Goal: Task Accomplishment & Management: Complete application form

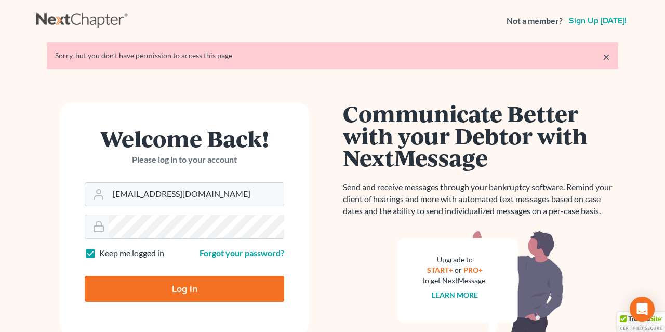
click at [174, 290] on input "Log In" at bounding box center [185, 289] width 200 height 26
type input "Thinking..."
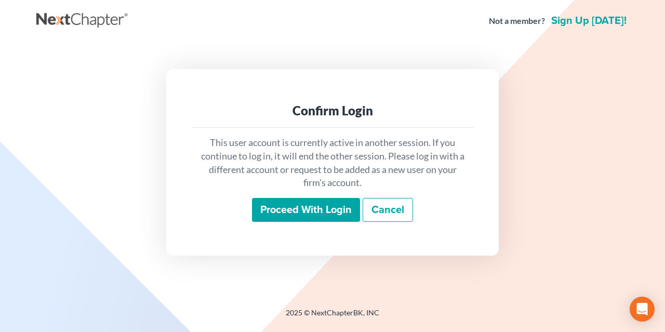
click at [298, 203] on input "Proceed with login" at bounding box center [306, 210] width 108 height 24
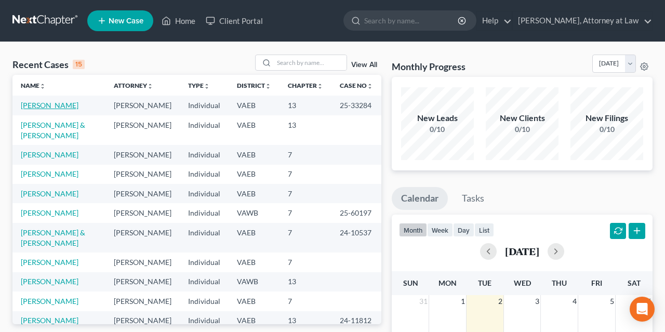
click at [58, 109] on link "[PERSON_NAME]" at bounding box center [50, 105] width 58 height 9
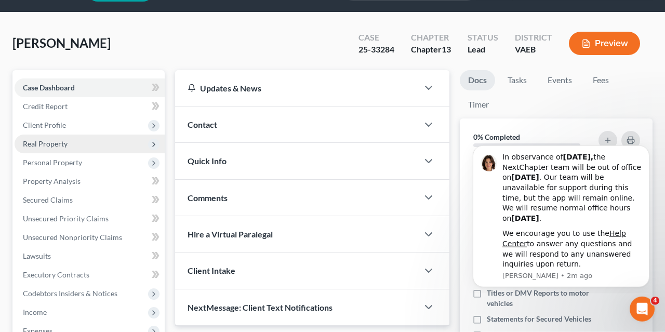
scroll to position [54, 0]
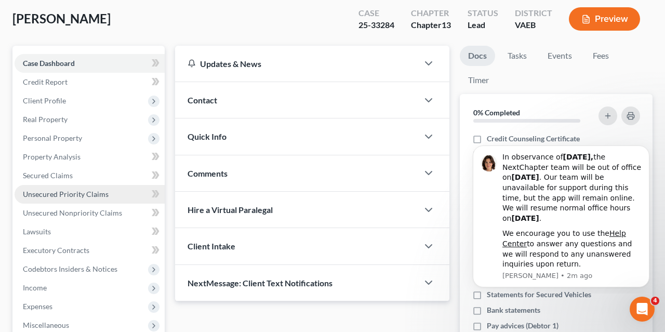
click at [81, 190] on span "Unsecured Priority Claims" at bounding box center [66, 194] width 86 height 9
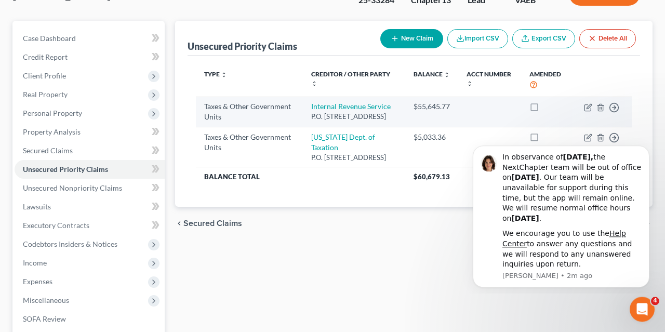
scroll to position [108, 0]
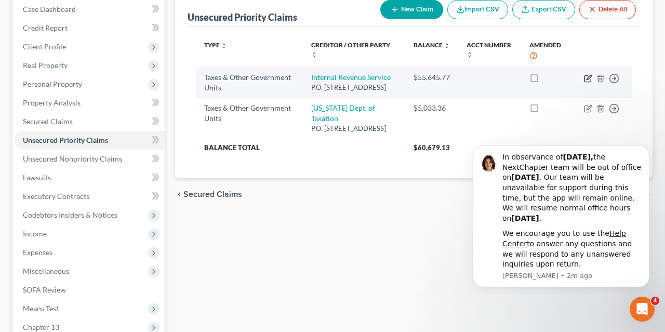
click at [585, 79] on icon "button" at bounding box center [588, 78] width 6 height 6
select select "0"
select select "39"
select select "0"
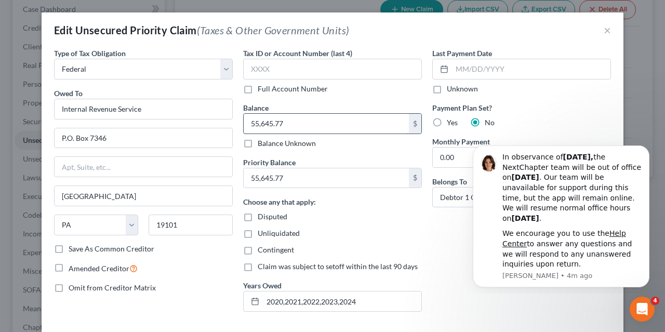
click at [297, 120] on input "55,645.77" at bounding box center [326, 124] width 165 height 20
click at [305, 120] on input "55,645.77" at bounding box center [326, 124] width 165 height 20
click at [310, 124] on input "55,645.77" at bounding box center [326, 124] width 165 height 20
drag, startPoint x: 323, startPoint y: 121, endPoint x: 210, endPoint y: 117, distance: 113.9
click at [244, 117] on input "55,645.77" at bounding box center [326, 124] width 165 height 20
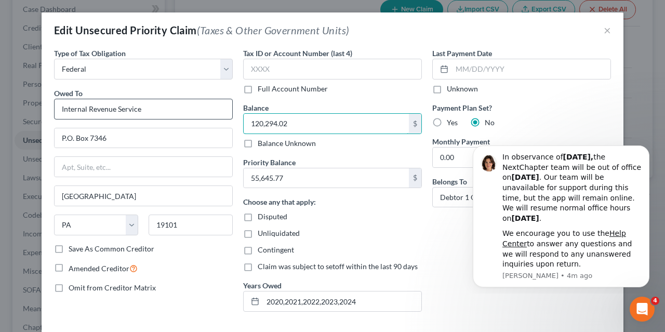
type input "120,294.02"
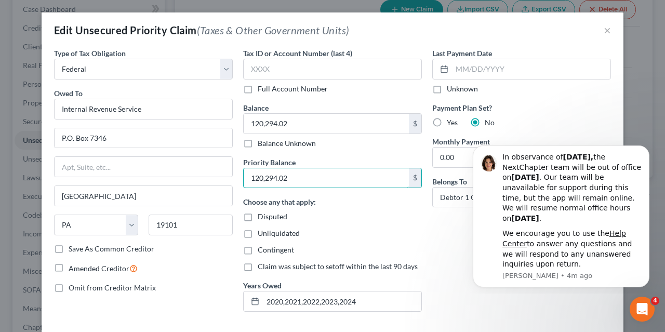
type input "120,294.02"
click at [308, 173] on input "120,294.02" at bounding box center [326, 178] width 165 height 20
click at [319, 172] on input "120,294.02" at bounding box center [326, 178] width 165 height 20
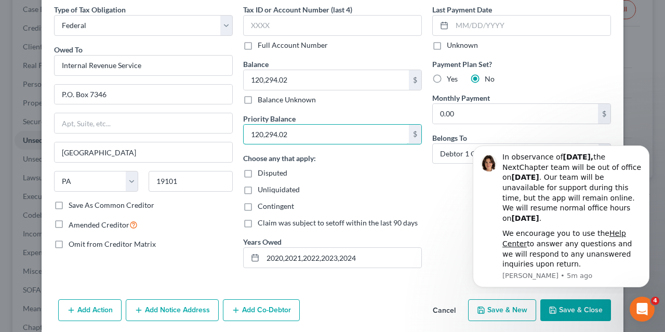
scroll to position [30, 0]
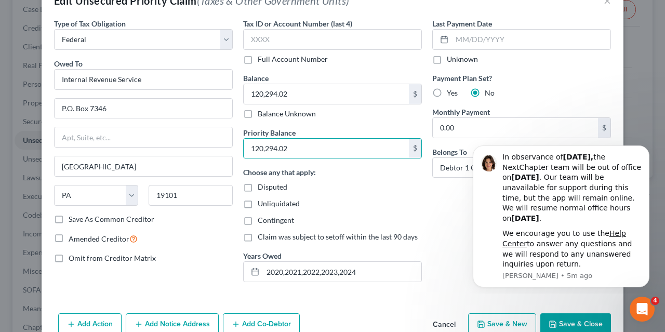
click at [570, 322] on button "Save & Close" at bounding box center [576, 325] width 71 height 22
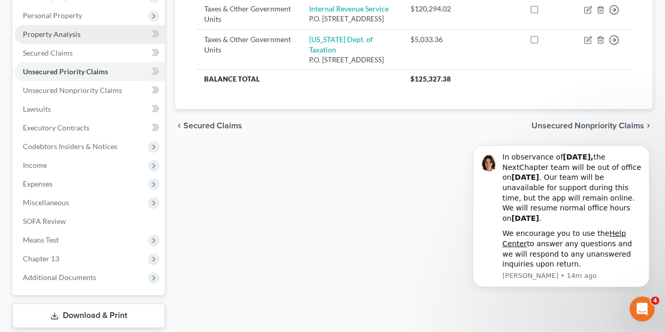
scroll to position [237, 0]
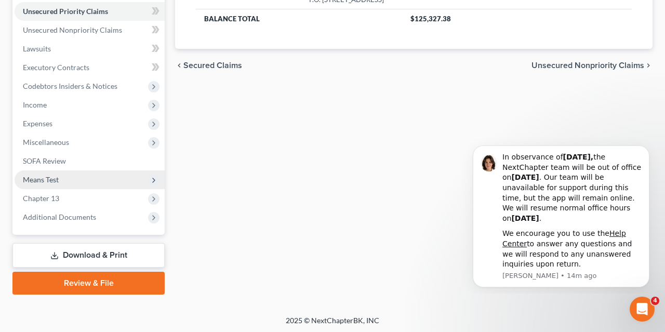
click at [70, 181] on span "Means Test" at bounding box center [90, 180] width 150 height 19
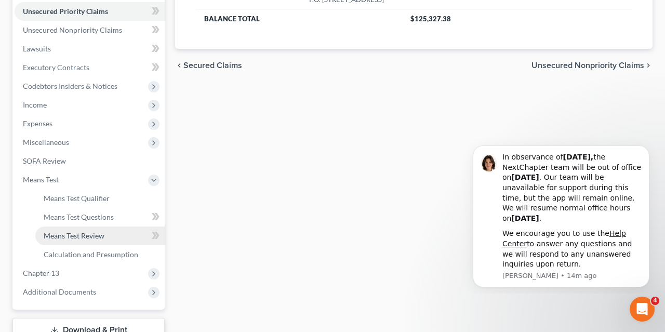
click at [102, 234] on span "Means Test Review" at bounding box center [74, 235] width 61 height 9
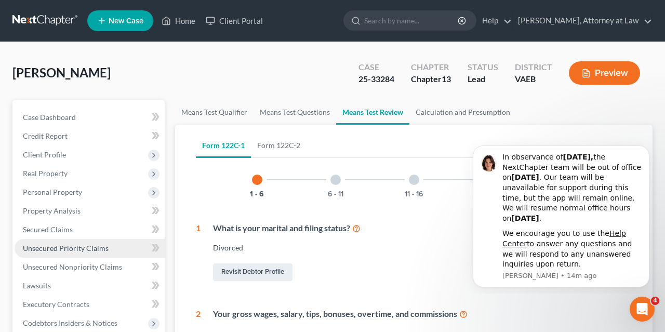
click at [86, 246] on span "Unsecured Priority Claims" at bounding box center [66, 248] width 86 height 9
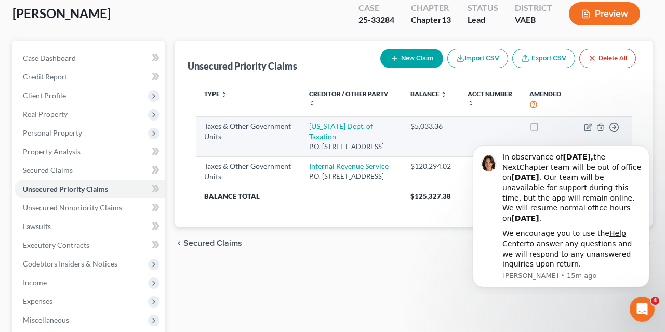
scroll to position [108, 0]
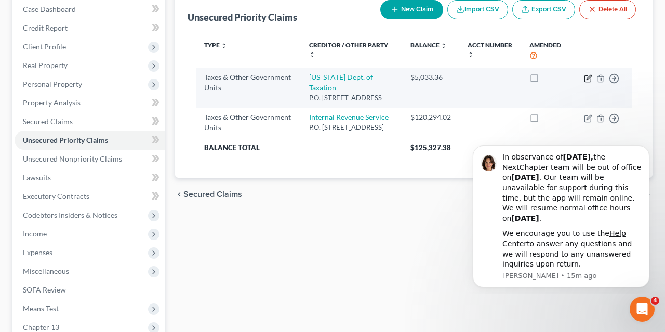
click at [588, 78] on icon "button" at bounding box center [588, 78] width 8 height 8
select select "2"
select select "48"
select select "0"
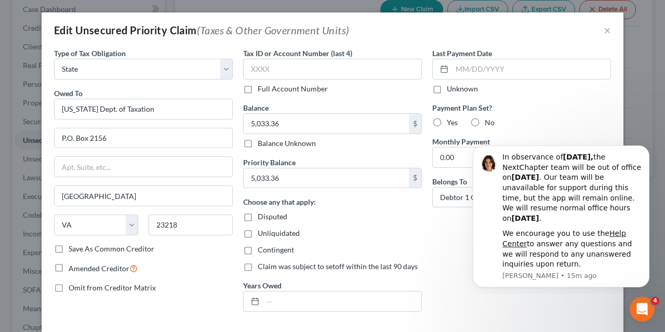
scroll to position [52, 0]
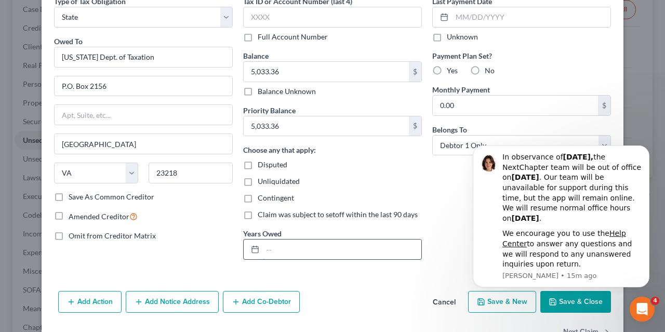
click at [305, 245] on input "text" at bounding box center [342, 250] width 159 height 20
type input "2020,2022,2023,2024"
click at [379, 193] on div "Contingent" at bounding box center [332, 198] width 179 height 10
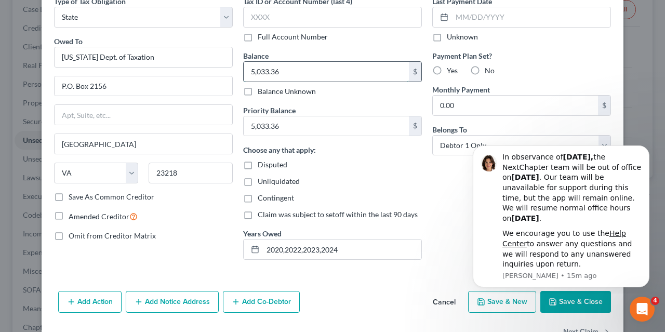
click at [318, 73] on input "5,033.36" at bounding box center [326, 72] width 165 height 20
type input "19,447.13"
click at [569, 299] on button "Save & Close" at bounding box center [576, 302] width 71 height 22
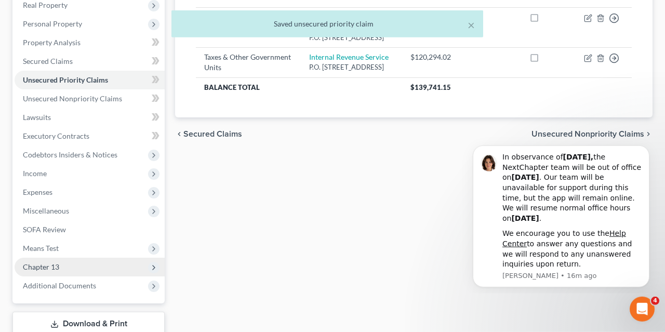
scroll to position [237, 0]
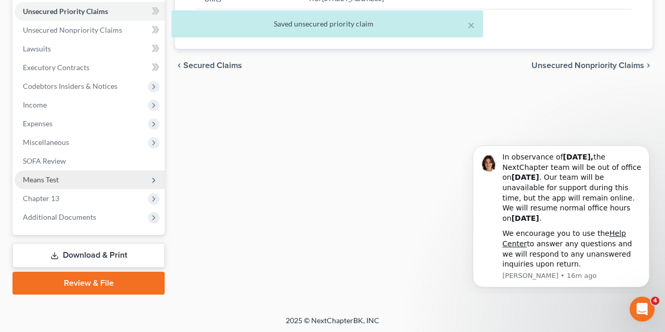
click at [87, 177] on span "Means Test" at bounding box center [90, 180] width 150 height 19
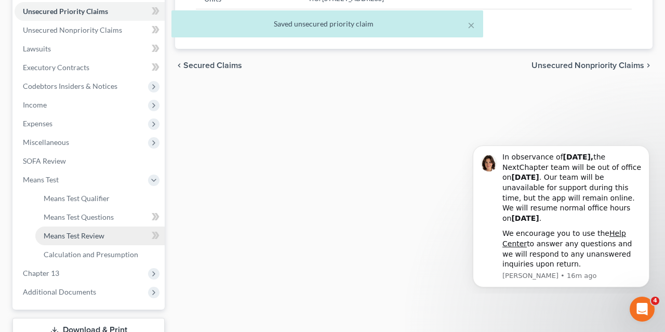
click at [103, 232] on span "Means Test Review" at bounding box center [74, 235] width 61 height 9
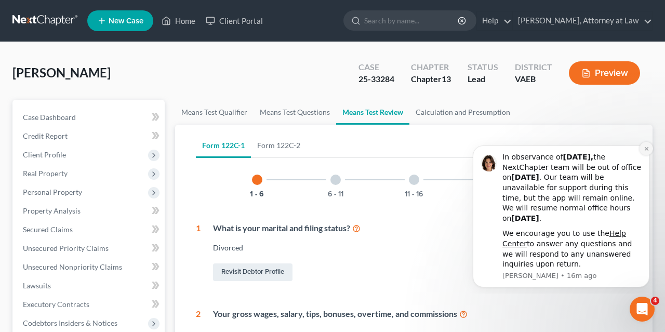
click at [648, 148] on icon "Dismiss notification" at bounding box center [647, 149] width 6 height 6
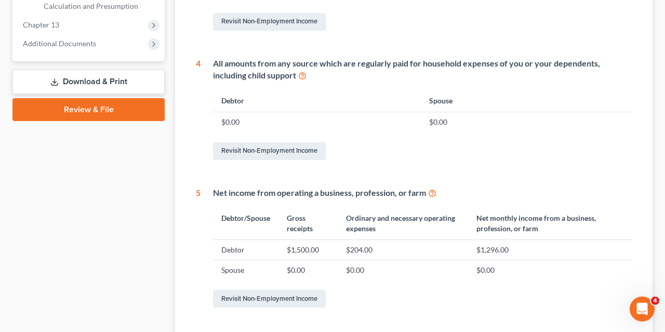
scroll to position [572, 0]
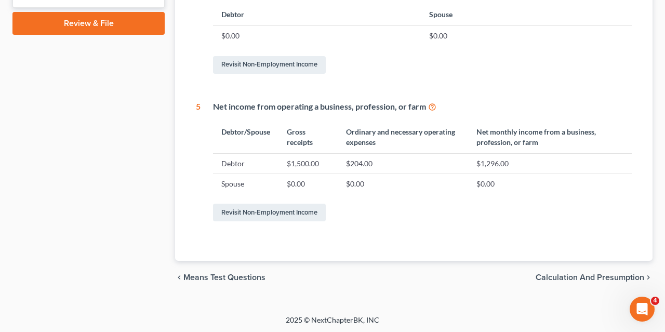
click at [566, 273] on span "Calculation and Presumption" at bounding box center [590, 277] width 109 height 8
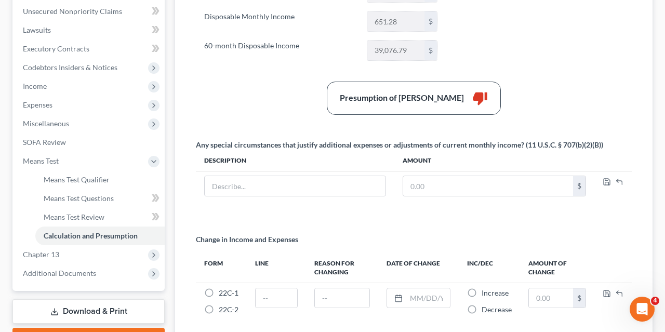
scroll to position [345, 0]
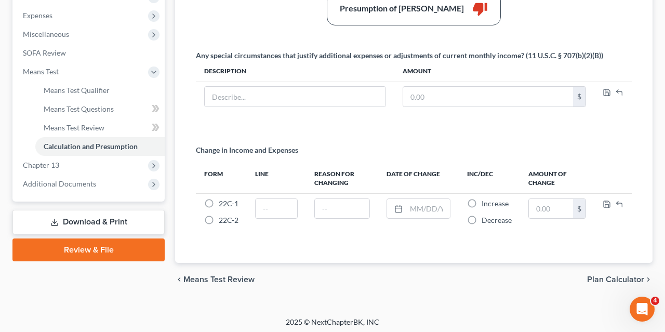
click at [601, 276] on span "Plan Calculator" at bounding box center [616, 280] width 57 height 8
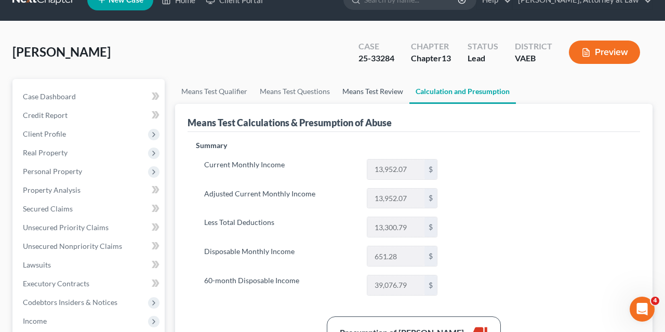
click at [373, 93] on link "Means Test Review" at bounding box center [372, 91] width 73 height 25
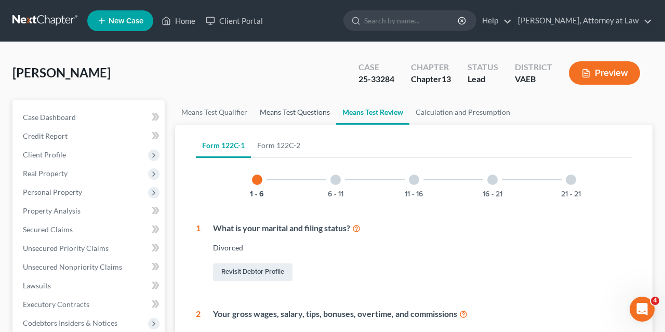
click at [301, 106] on link "Means Test Questions" at bounding box center [295, 112] width 83 height 25
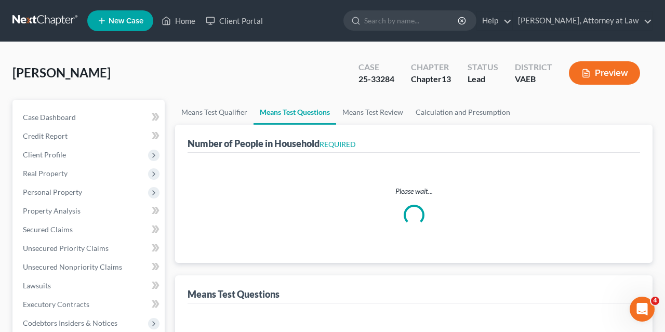
select select "0"
select select "60"
select select "1"
select select "38"
select select "1"
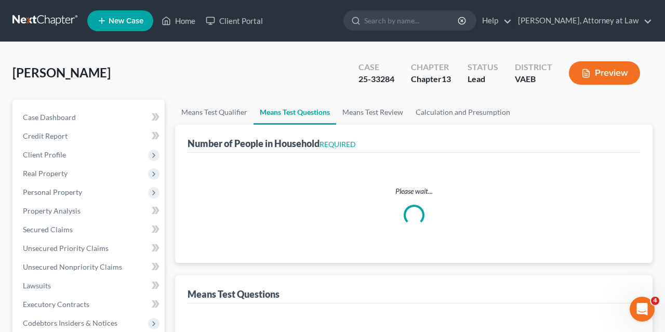
select select "1"
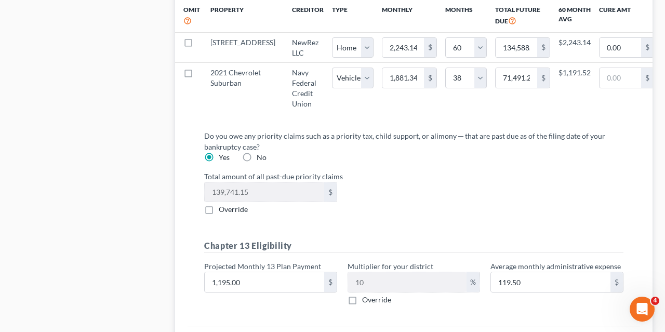
scroll to position [1254, 0]
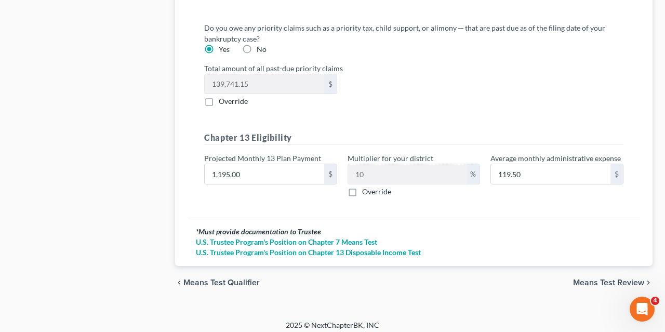
click at [590, 271] on div "chevron_left Means Test Qualifier Means Test Review chevron_right" at bounding box center [414, 282] width 478 height 33
click at [588, 279] on span "Means Test Review" at bounding box center [608, 283] width 71 height 8
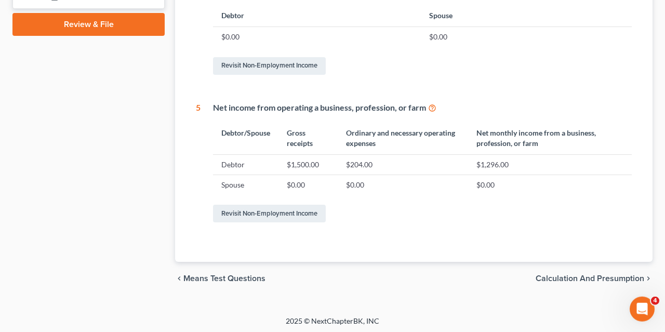
scroll to position [572, 0]
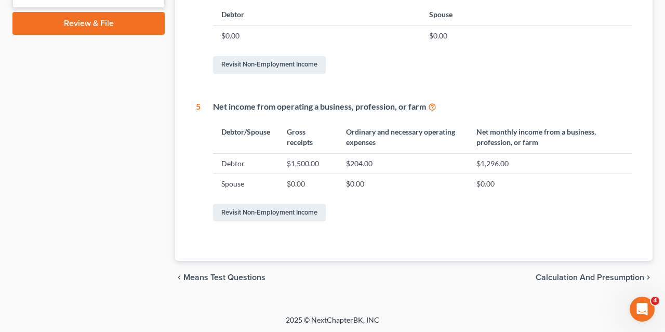
click at [599, 274] on span "Calculation and Presumption" at bounding box center [590, 277] width 109 height 8
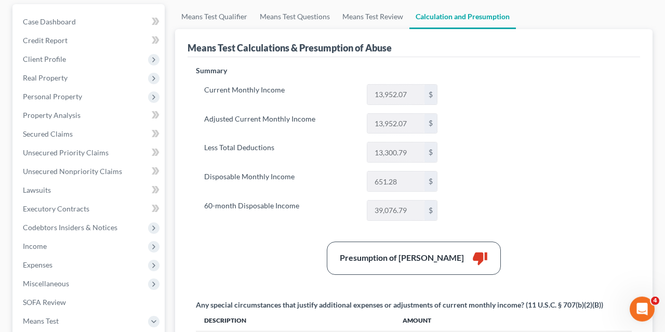
scroll to position [75, 0]
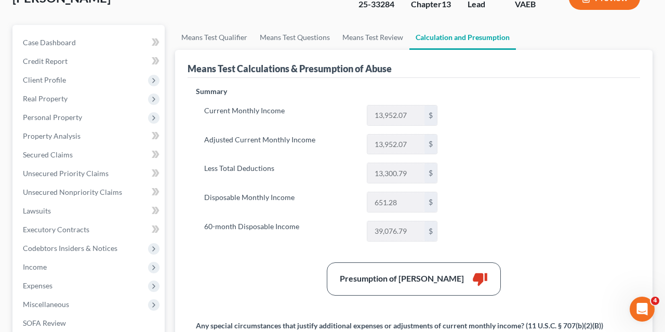
click at [467, 137] on div "Summary Current Monthly Income 13,952.07 $ Adjusted Current Monthly Income 13,9…" at bounding box center [414, 303] width 447 height 435
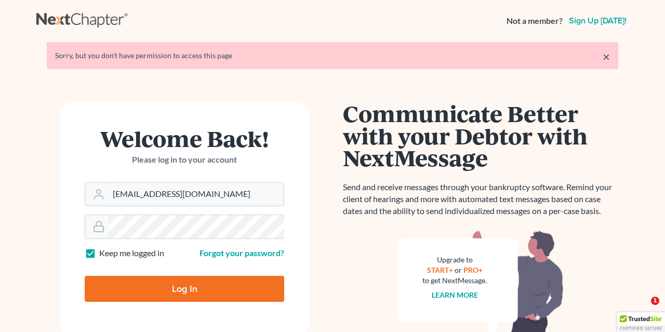
click at [158, 284] on input "Log In" at bounding box center [185, 289] width 200 height 26
type input "Thinking..."
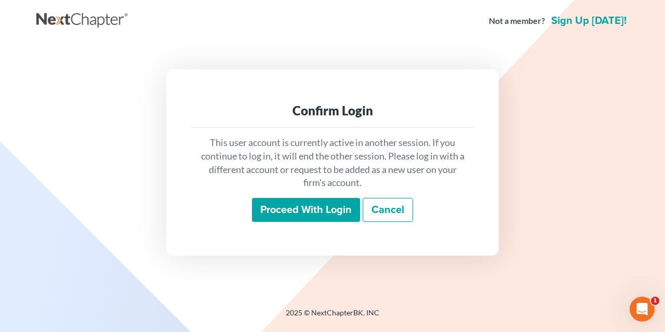
click at [293, 208] on input "Proceed with login" at bounding box center [306, 210] width 108 height 24
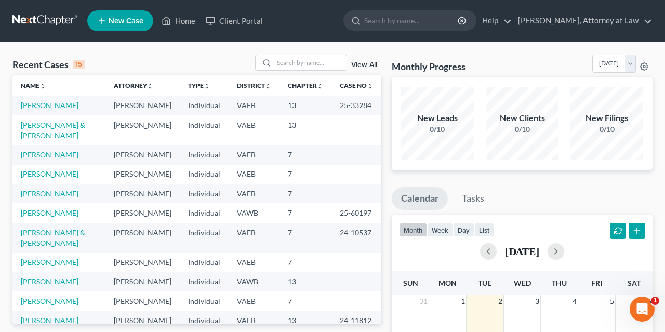
click at [68, 102] on link "[PERSON_NAME]" at bounding box center [50, 105] width 58 height 9
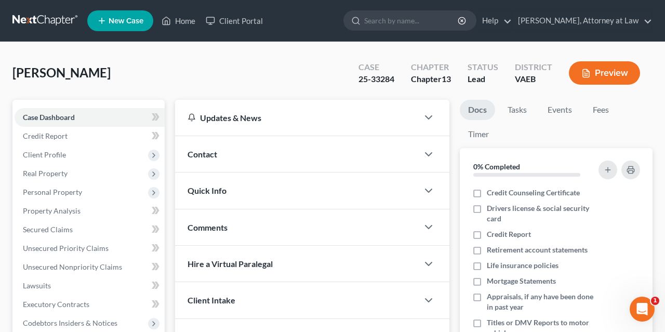
click at [269, 71] on div "[PERSON_NAME] Upgraded Case 25-33284 Chapter Chapter 13 Status Lead District VA…" at bounding box center [332, 77] width 641 height 45
click at [284, 77] on div "[PERSON_NAME] Upgraded Case 25-33284 Chapter Chapter 13 Status Lead District VA…" at bounding box center [332, 77] width 641 height 45
click at [281, 71] on div "[PERSON_NAME] Upgraded Case 25-33284 Chapter Chapter 13 Status Lead District VA…" at bounding box center [332, 77] width 641 height 45
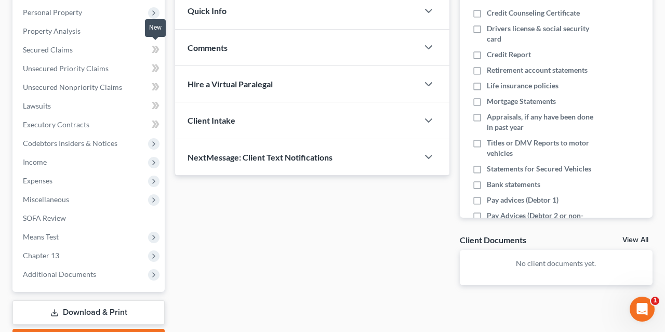
scroll to position [129, 0]
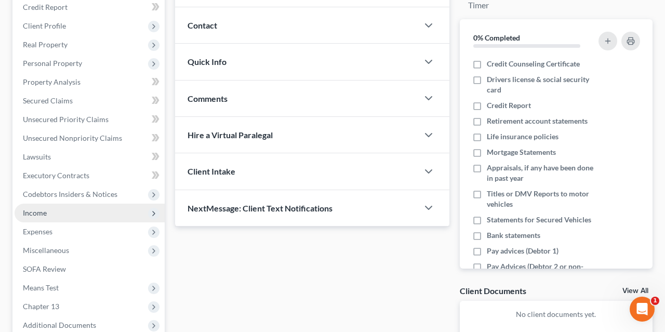
click at [87, 213] on span "Income" at bounding box center [90, 213] width 150 height 19
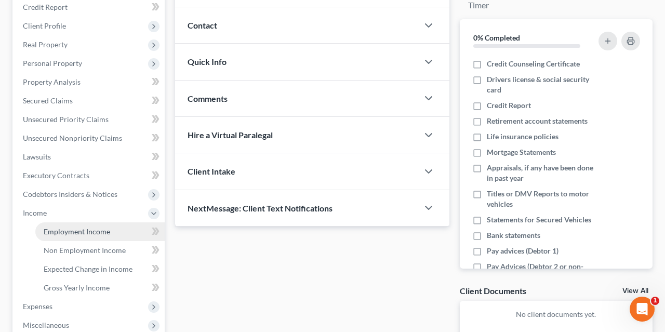
click at [86, 234] on span "Employment Income" at bounding box center [77, 231] width 67 height 9
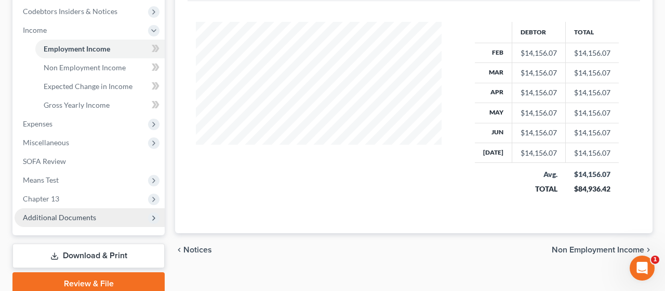
scroll to position [354, 0]
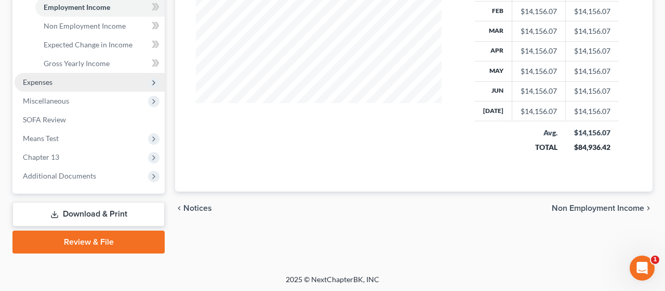
click at [75, 86] on span "Expenses" at bounding box center [90, 82] width 150 height 19
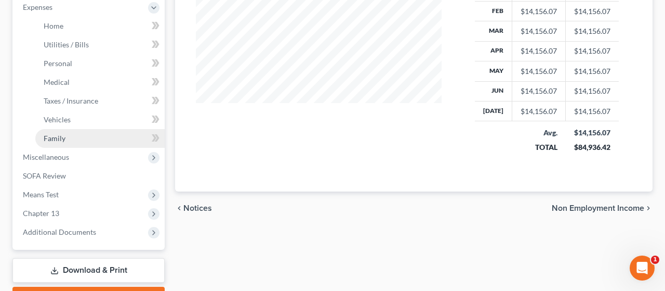
click at [77, 134] on link "Family" at bounding box center [99, 138] width 129 height 19
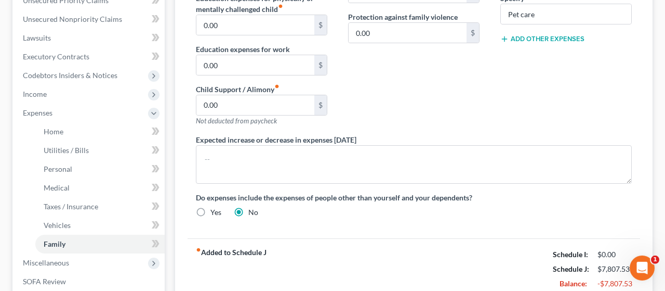
scroll to position [271, 0]
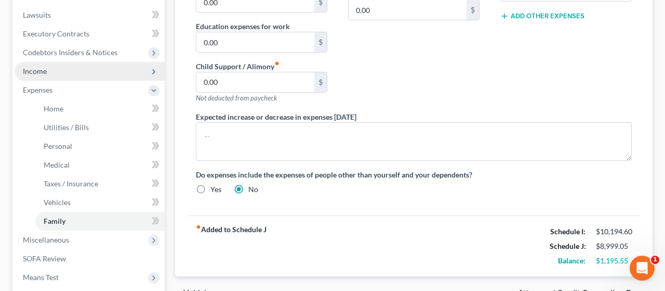
click at [110, 71] on span "Income" at bounding box center [90, 71] width 150 height 19
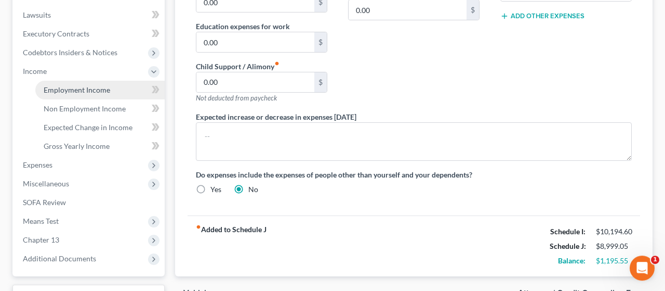
click at [105, 90] on span "Employment Income" at bounding box center [77, 89] width 67 height 9
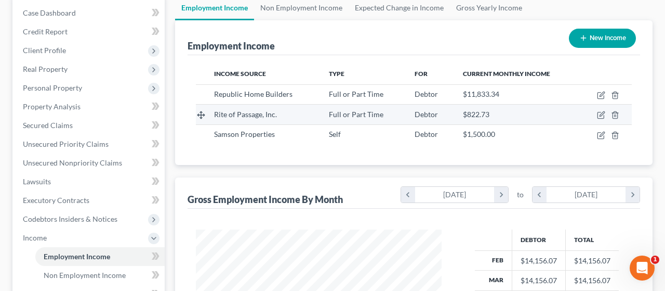
scroll to position [108, 0]
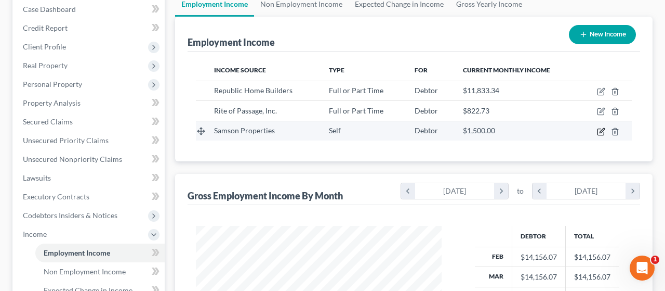
click at [598, 131] on icon "button" at bounding box center [601, 131] width 6 height 6
select select "1"
select select "48"
select select "0"
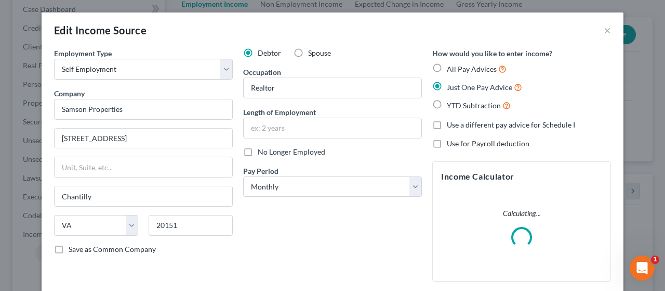
scroll to position [100, 0]
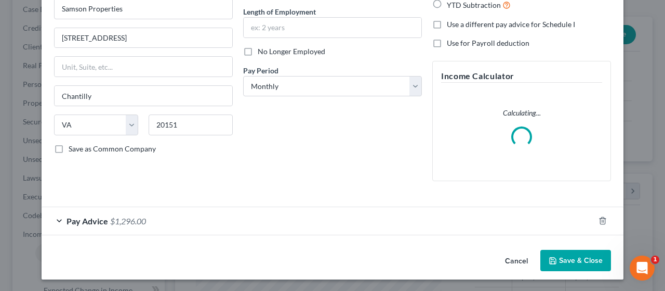
click at [151, 212] on div "Pay Advice $1,296.00" at bounding box center [318, 221] width 553 height 28
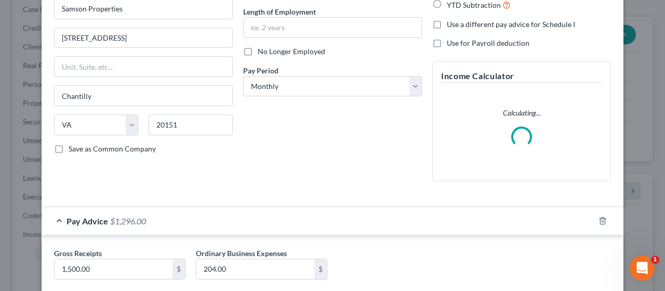
scroll to position [161, 0]
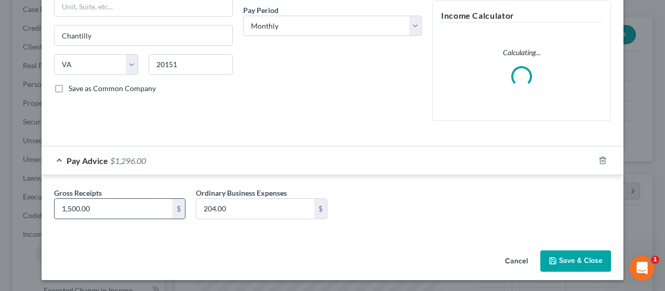
click at [112, 206] on input "1,500.00" at bounding box center [114, 209] width 118 height 20
type input "750"
click at [575, 257] on button "Save & Close" at bounding box center [576, 261] width 71 height 22
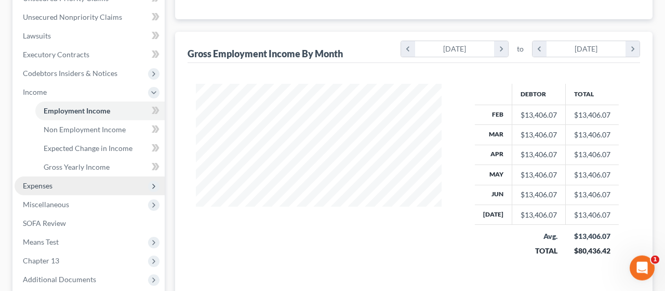
scroll to position [270, 0]
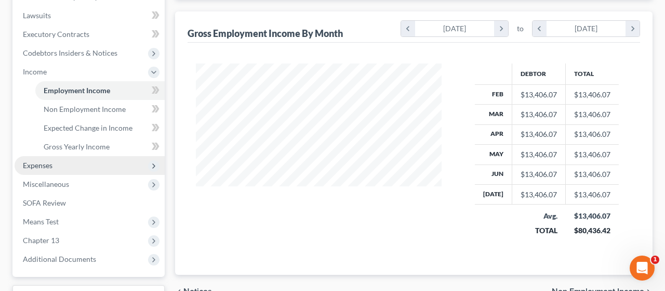
click at [91, 168] on span "Expenses" at bounding box center [90, 165] width 150 height 19
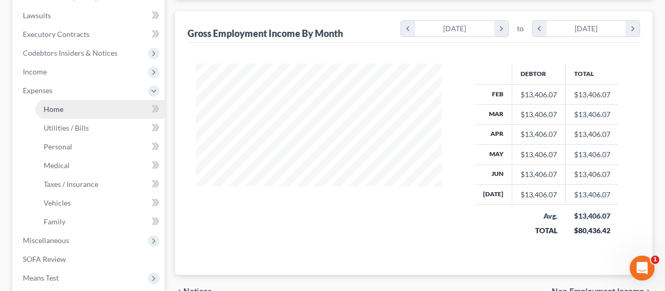
click at [80, 114] on link "Home" at bounding box center [99, 109] width 129 height 19
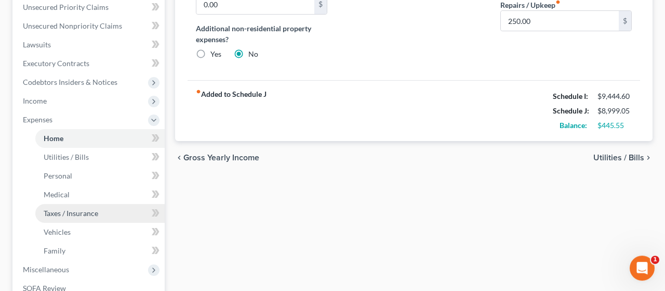
scroll to position [270, 0]
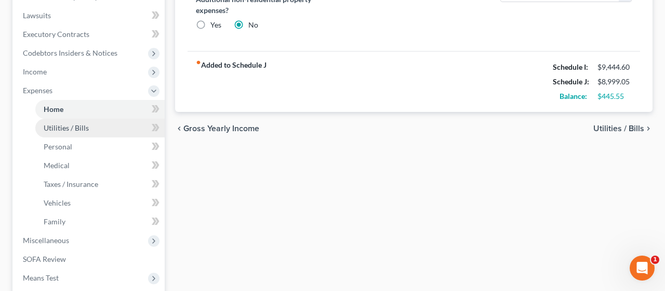
click at [94, 124] on link "Utilities / Bills" at bounding box center [99, 128] width 129 height 19
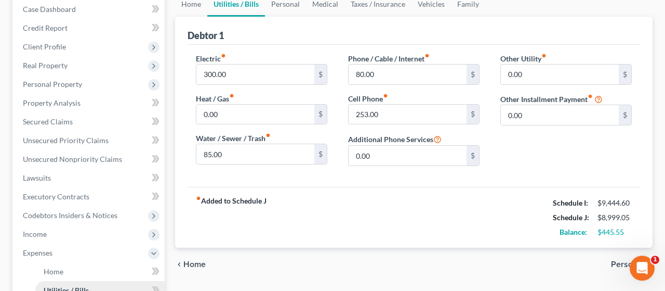
scroll to position [108, 0]
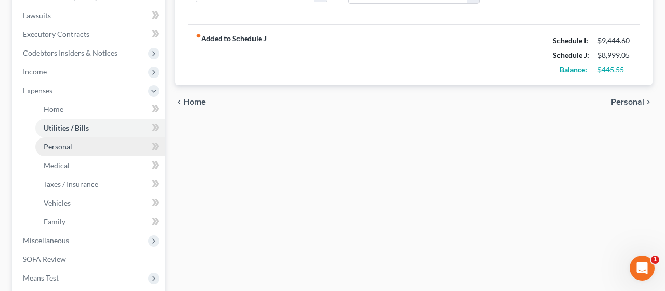
click at [94, 144] on link "Personal" at bounding box center [99, 146] width 129 height 19
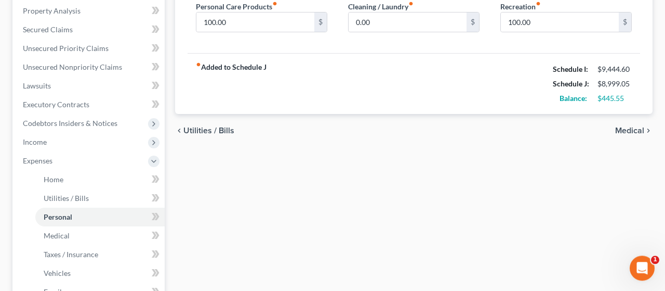
scroll to position [216, 0]
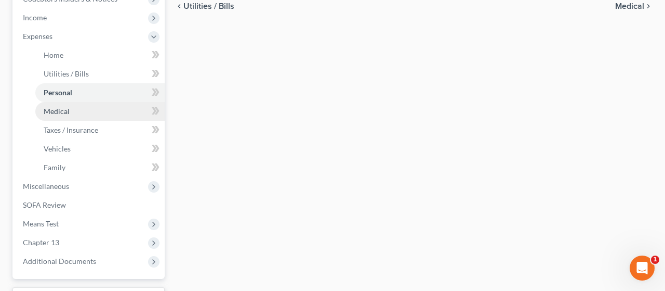
click at [88, 108] on link "Medical" at bounding box center [99, 111] width 129 height 19
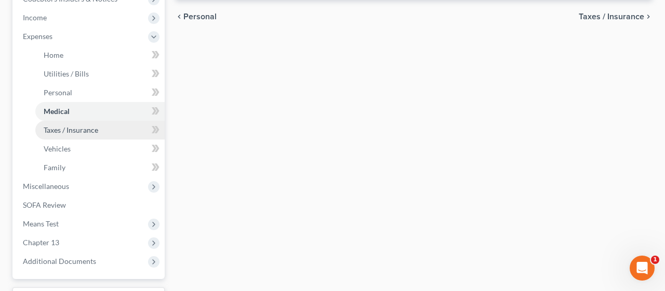
click at [80, 126] on span "Taxes / Insurance" at bounding box center [71, 129] width 55 height 9
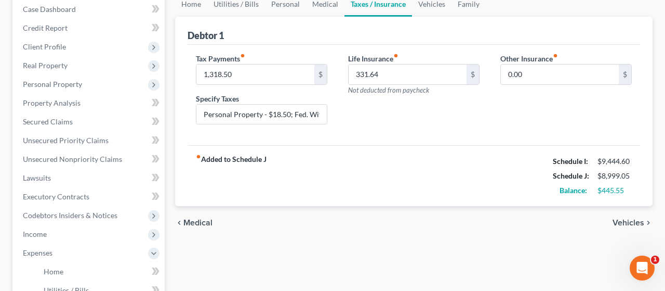
scroll to position [270, 0]
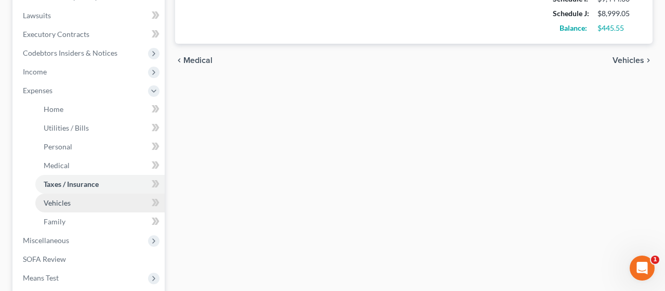
click at [94, 194] on link "Vehicles" at bounding box center [99, 202] width 129 height 19
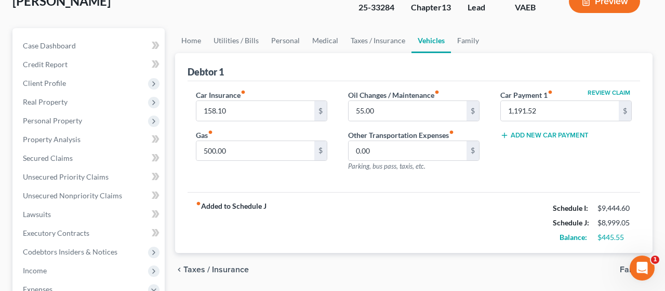
scroll to position [108, 0]
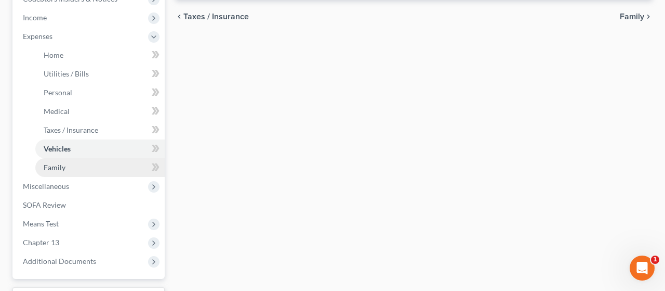
click at [134, 165] on link "Family" at bounding box center [99, 167] width 129 height 19
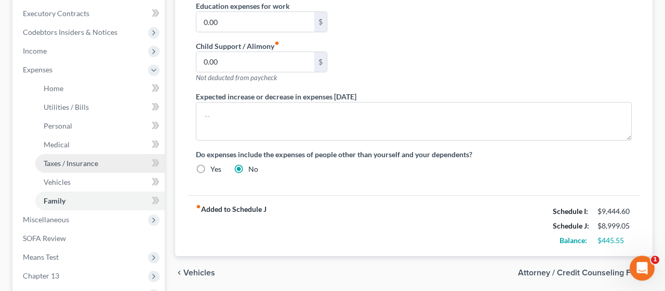
scroll to position [270, 0]
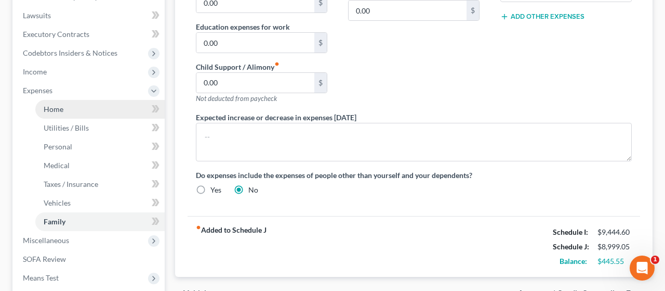
click at [93, 107] on link "Home" at bounding box center [99, 109] width 129 height 19
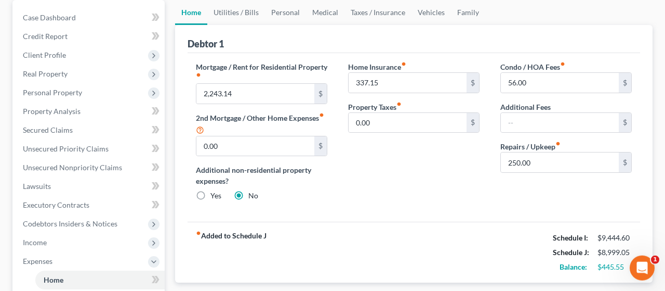
scroll to position [54, 0]
